Goal: Transaction & Acquisition: Purchase product/service

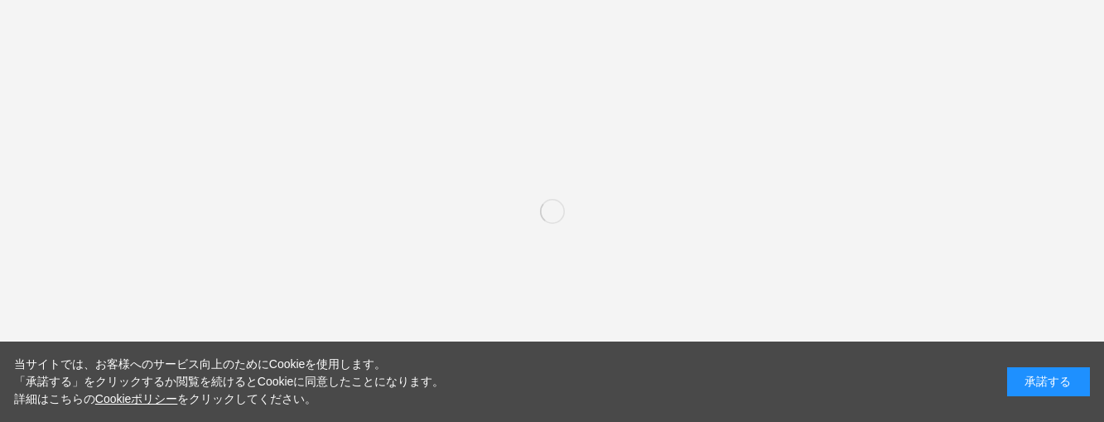
click at [672, 233] on img at bounding box center [552, 347] width 1104 height 394
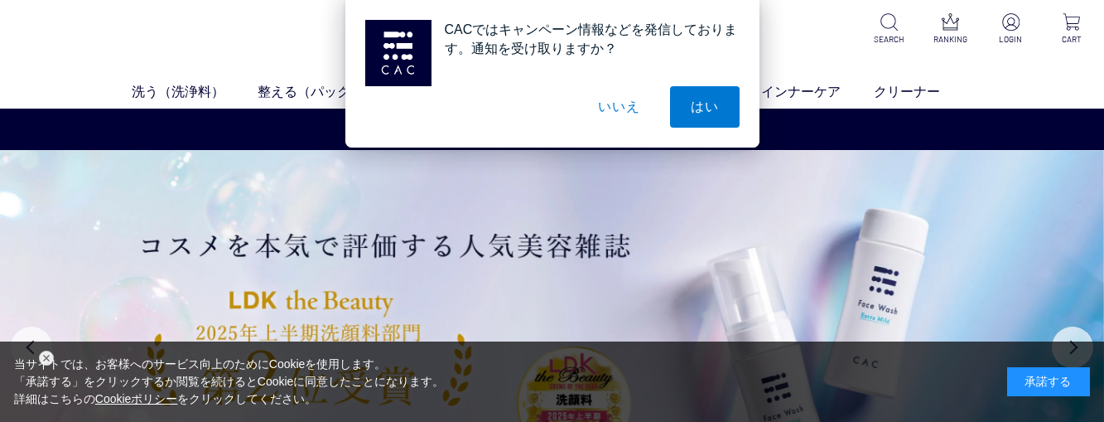
click at [642, 117] on button "いいえ" at bounding box center [618, 106] width 83 height 41
click at [639, 114] on button "いいえ" at bounding box center [618, 106] width 83 height 41
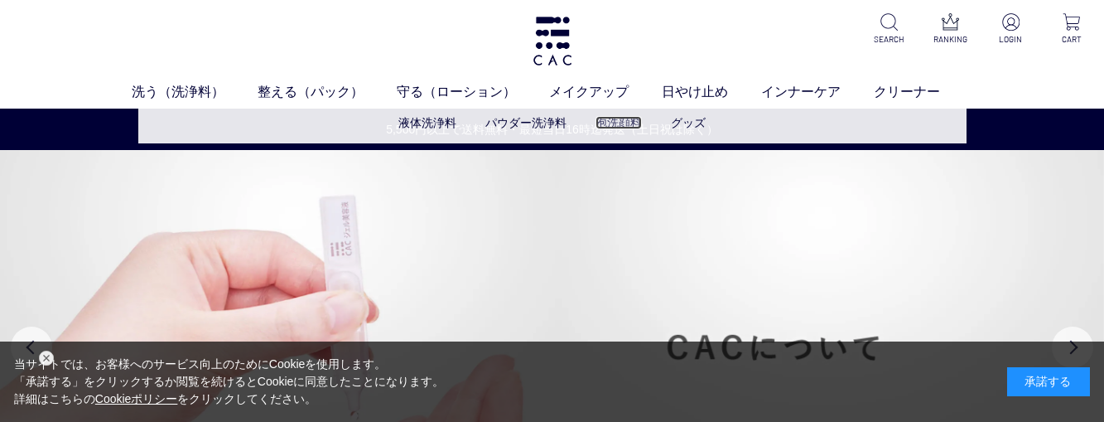
click at [630, 124] on link "泡洗顔料" at bounding box center [619, 122] width 46 height 13
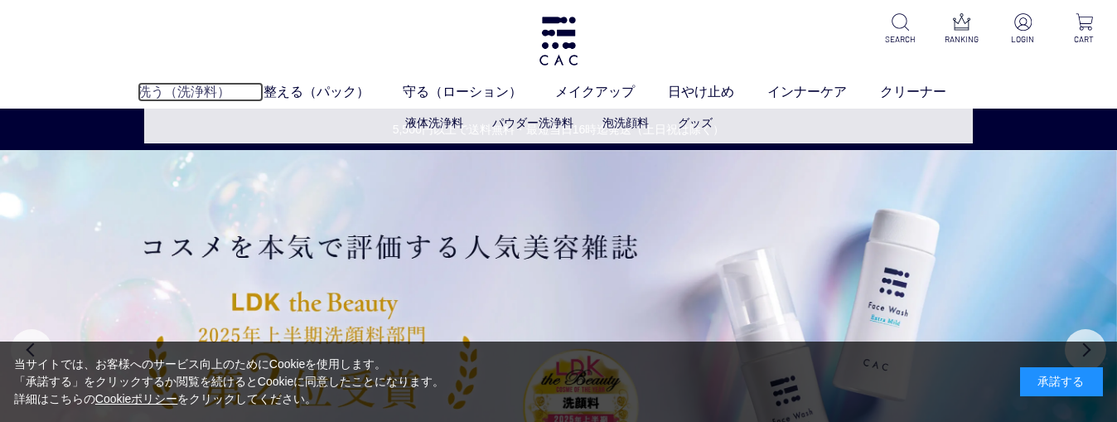
click at [186, 90] on link "洗う（洗浄料）" at bounding box center [201, 92] width 126 height 20
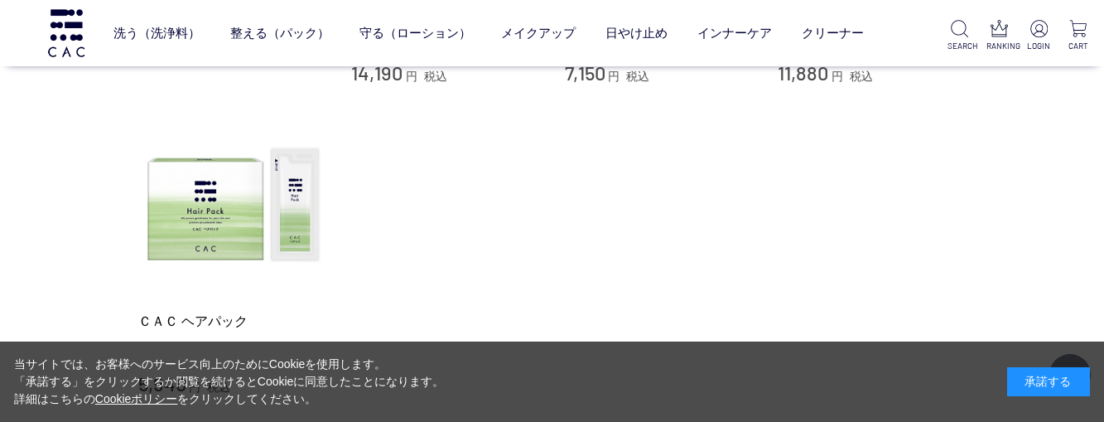
scroll to position [828, 0]
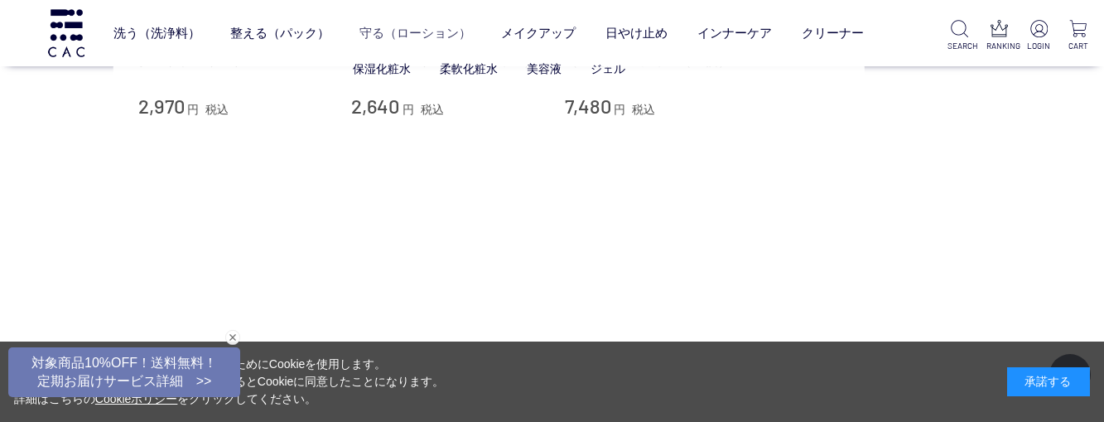
scroll to position [166, 0]
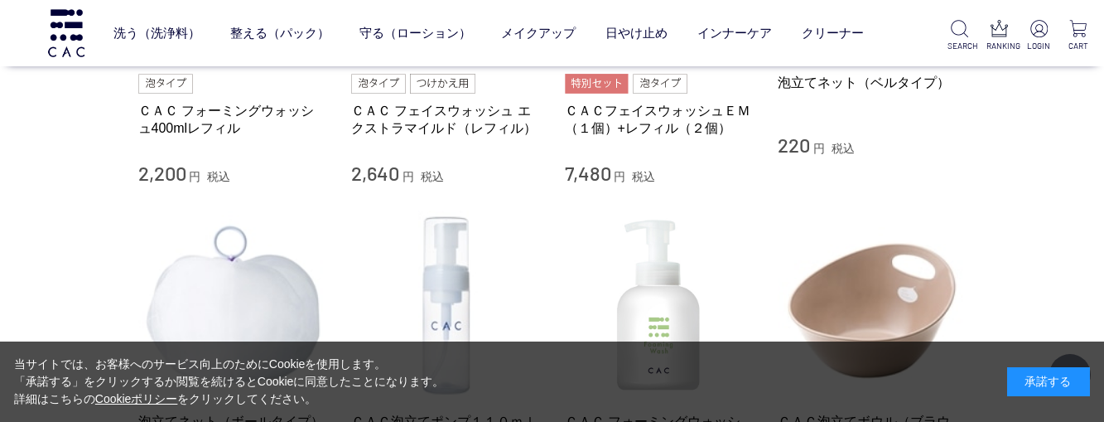
scroll to position [1243, 0]
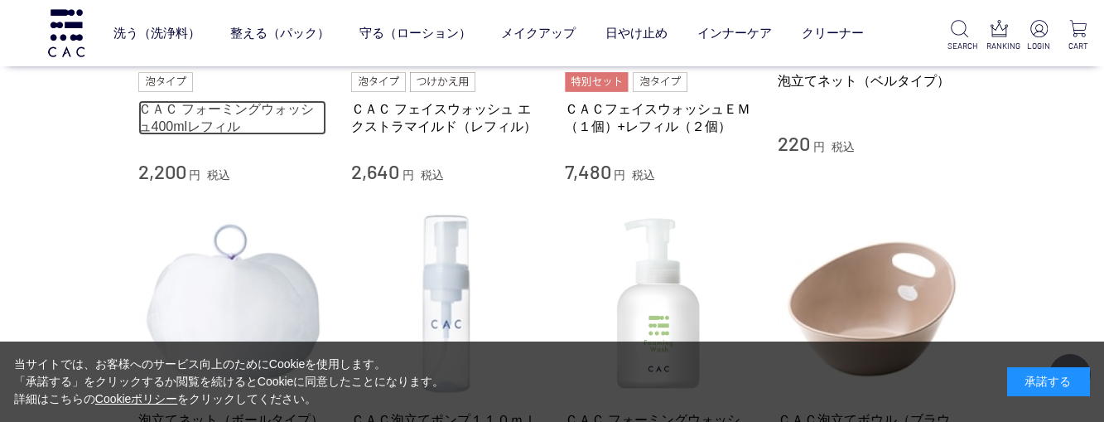
click at [176, 120] on link "ＣＡＣ フォーミングウォッシュ400mlレフィル" at bounding box center [232, 118] width 189 height 36
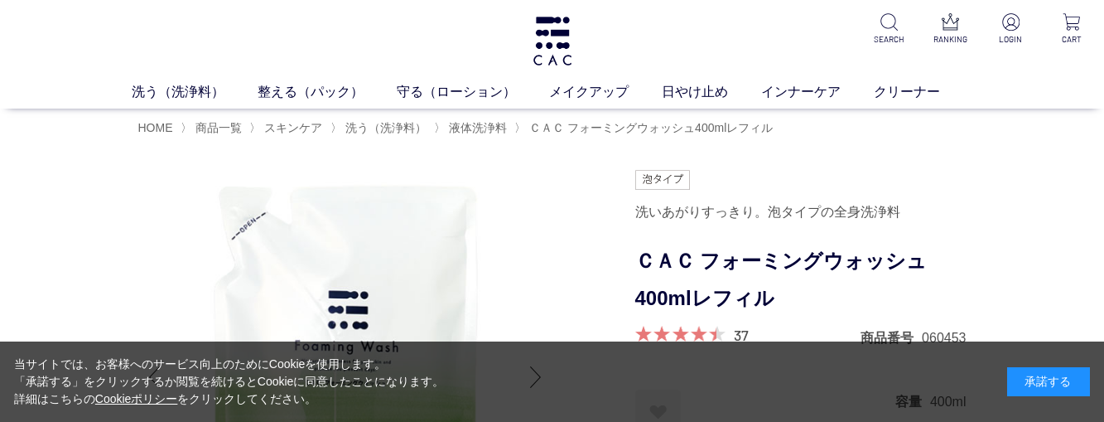
scroll to position [83, 0]
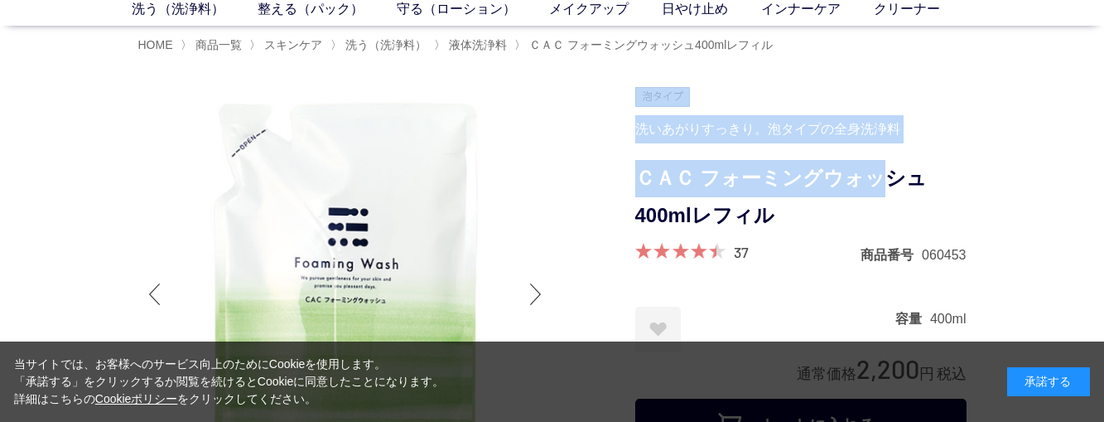
drag, startPoint x: 623, startPoint y: 173, endPoint x: 882, endPoint y: 173, distance: 259.3
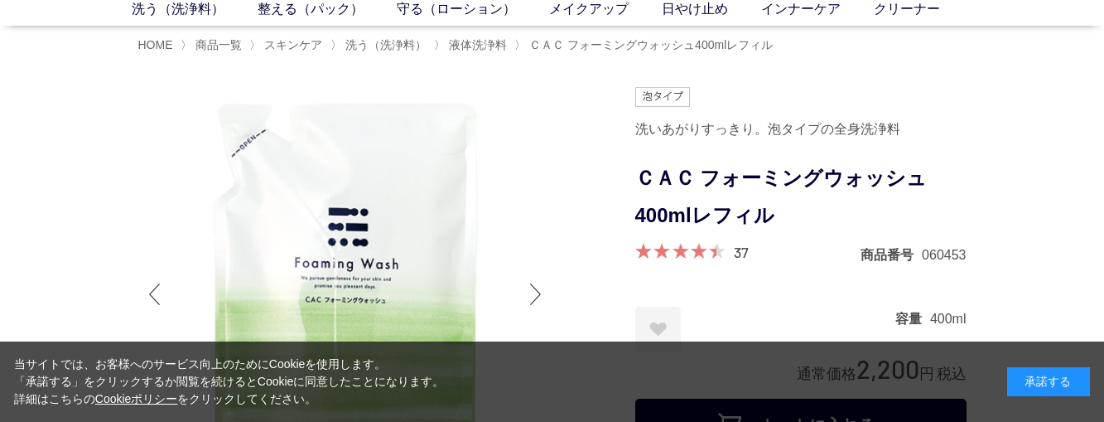
click at [954, 152] on form "洗いあがりすっきり。泡タイプの全身洗浄料 ＣＡＣ フォーミングウォッシュ400mlレフィル 37 商品番号 060453 お気に入りに登録する お気に入りを解…" at bounding box center [800, 273] width 331 height 372
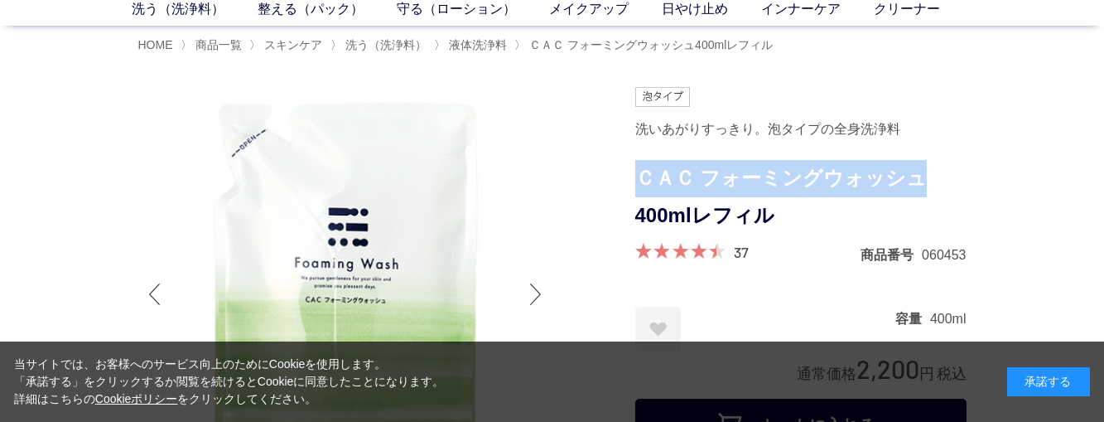
drag, startPoint x: 933, startPoint y: 172, endPoint x: 640, endPoint y: 178, distance: 293.3
click at [640, 178] on h1 "ＣＡＣ フォーミングウォッシュ400mlレフィル" at bounding box center [800, 197] width 331 height 75
